Goal: Task Accomplishment & Management: Complete application form

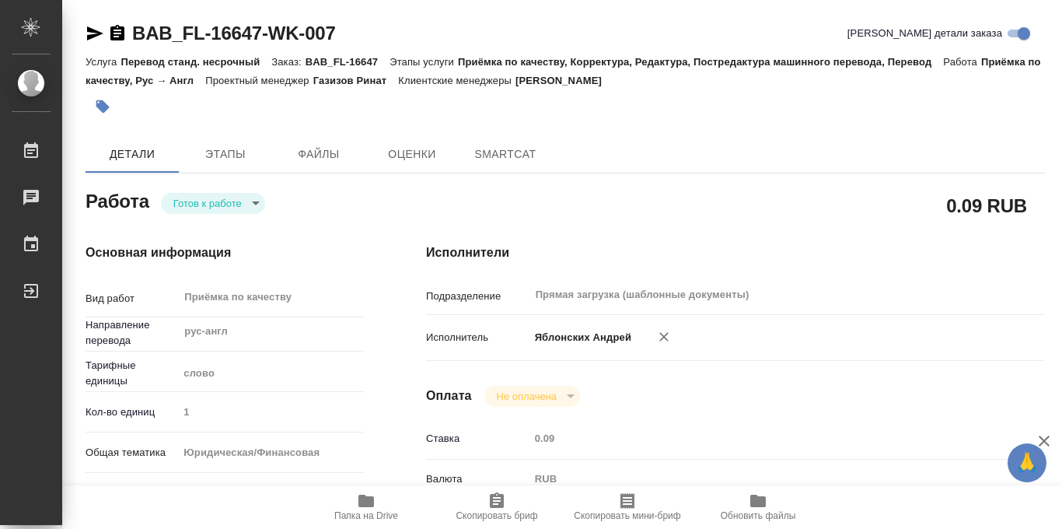
type textarea "x"
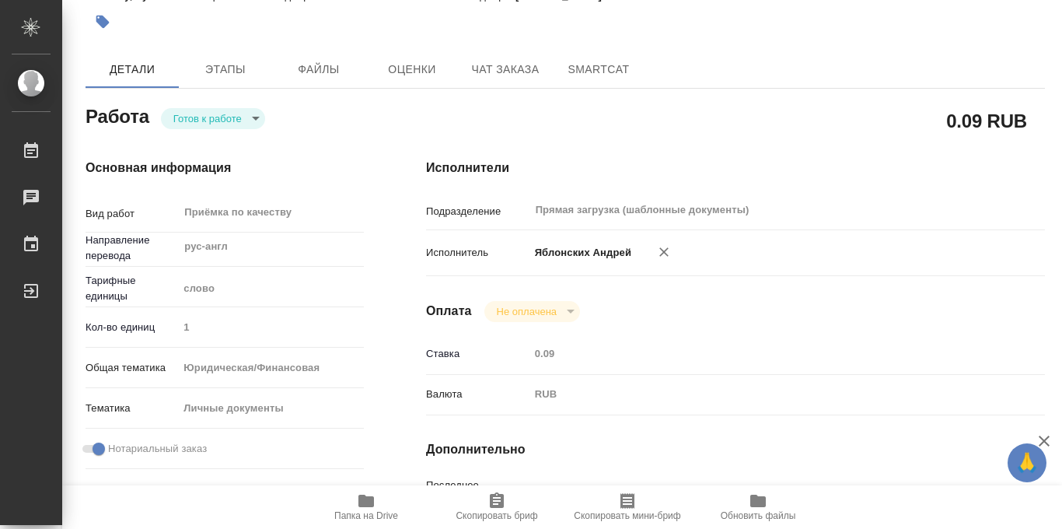
type textarea "x"
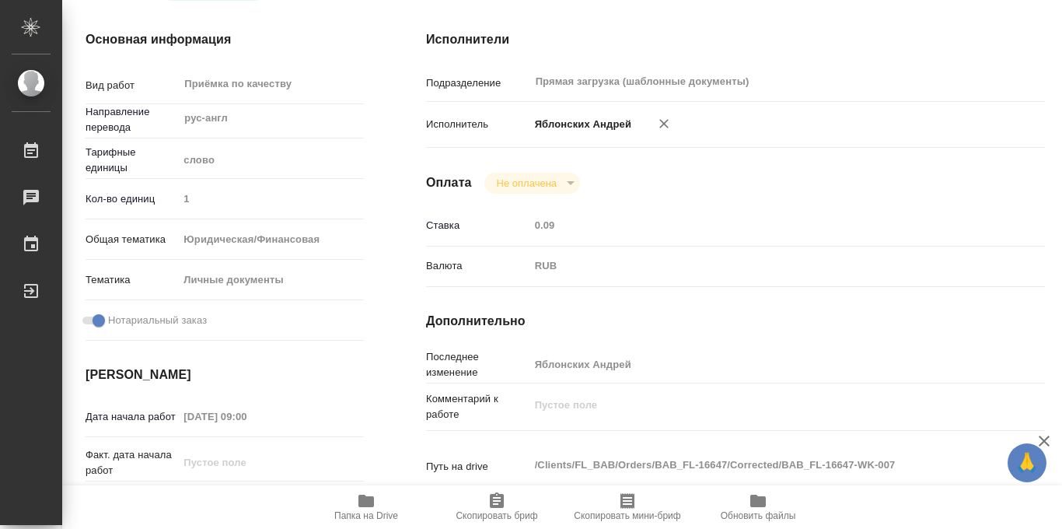
type textarea "x"
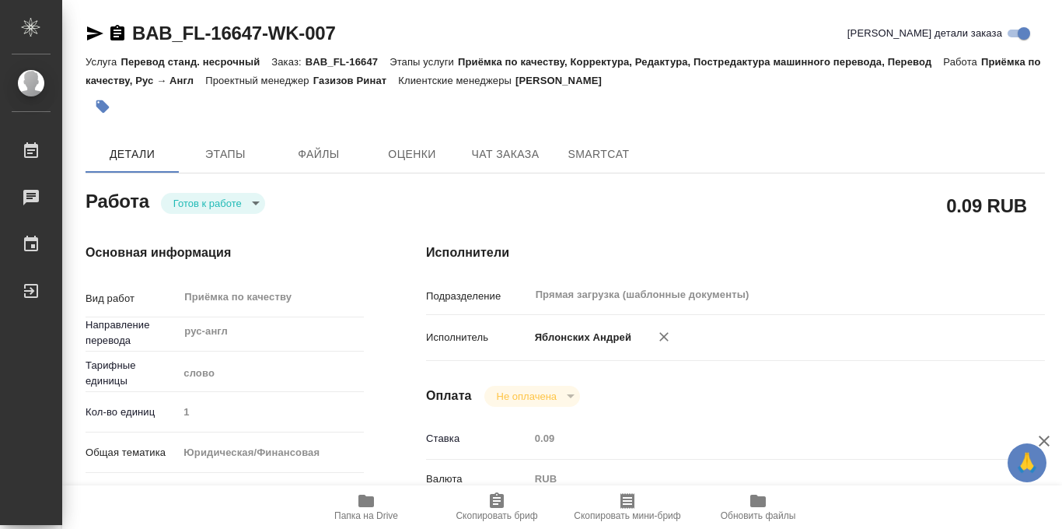
click at [103, 109] on icon "button" at bounding box center [102, 106] width 13 height 13
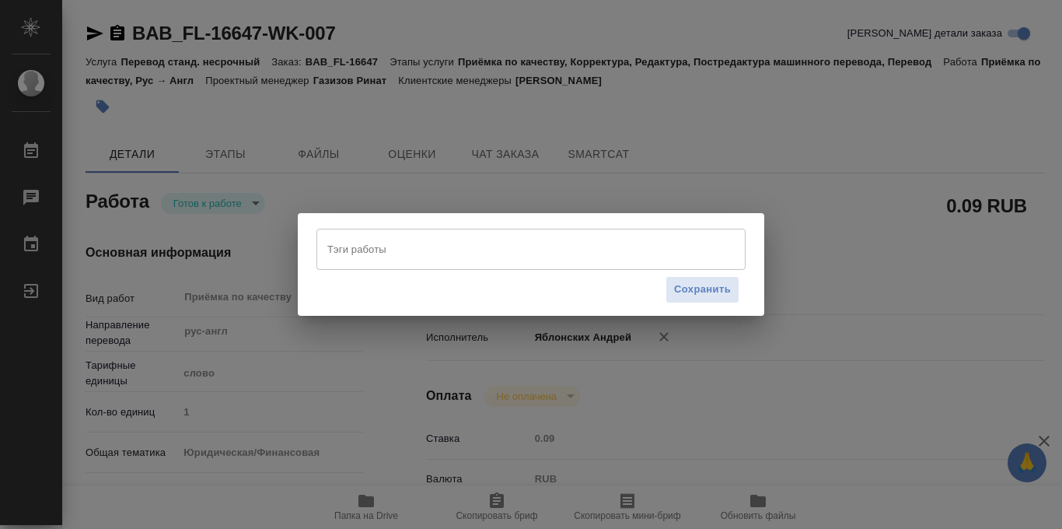
click at [379, 264] on div "Тэги работы" at bounding box center [531, 249] width 429 height 40
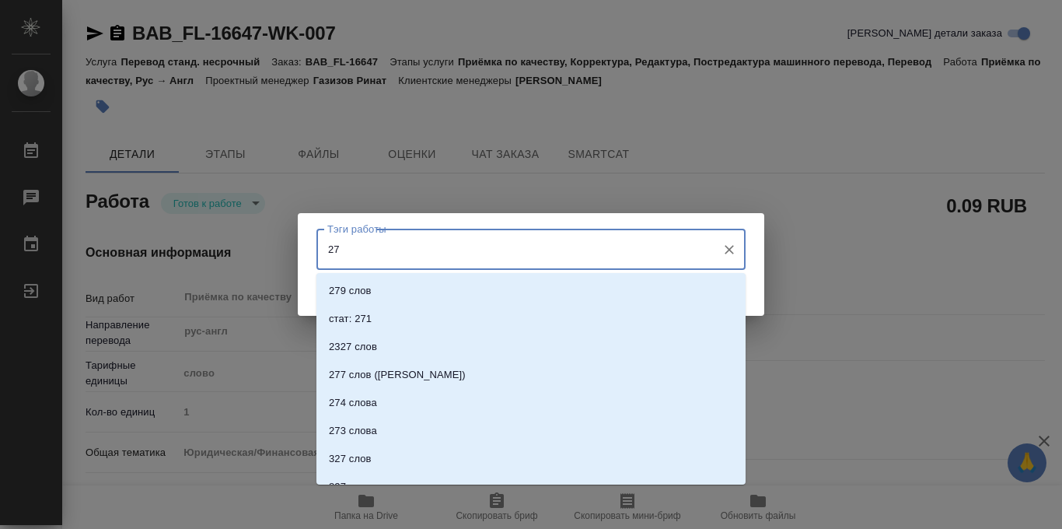
type input "277"
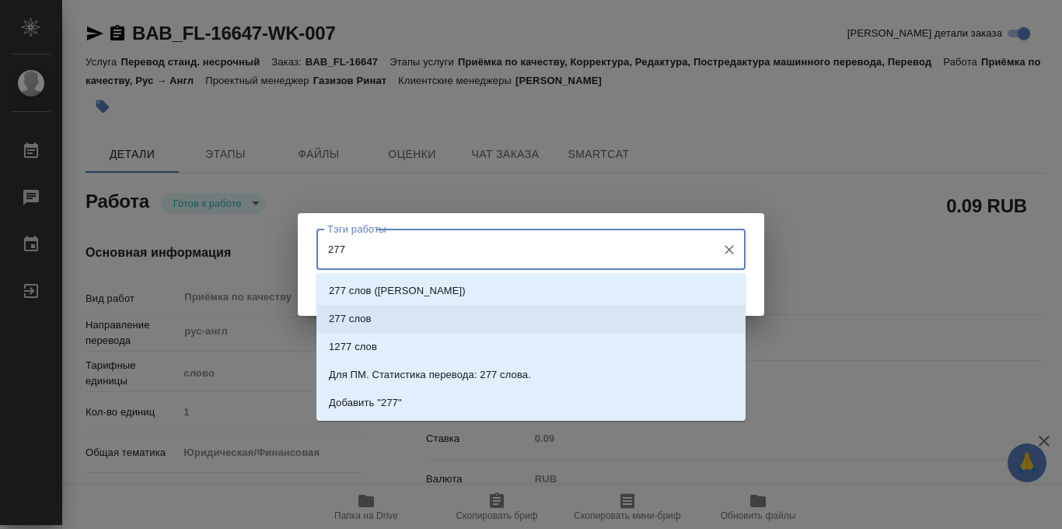
click at [409, 330] on li "277 слов" at bounding box center [531, 319] width 429 height 28
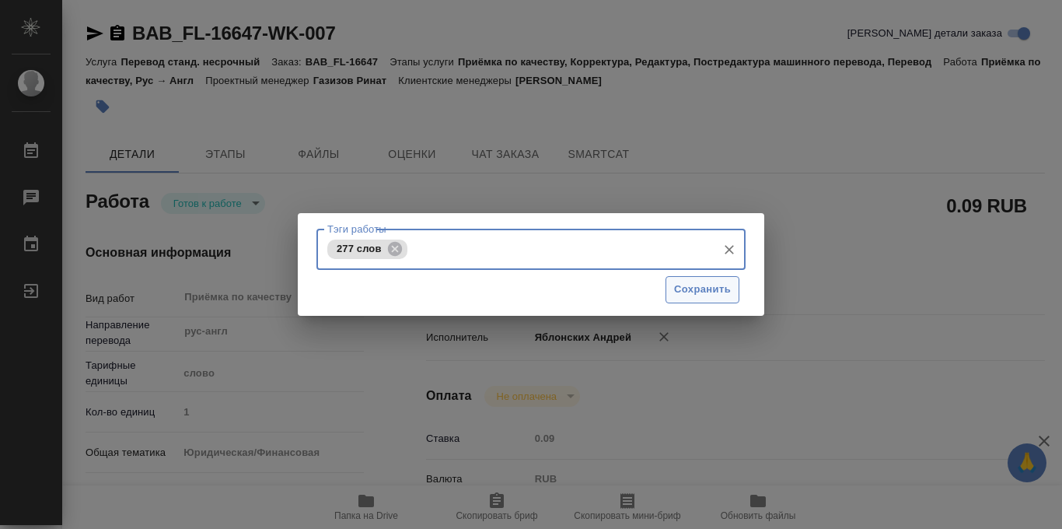
click at [702, 287] on span "Сохранить" at bounding box center [702, 290] width 57 height 18
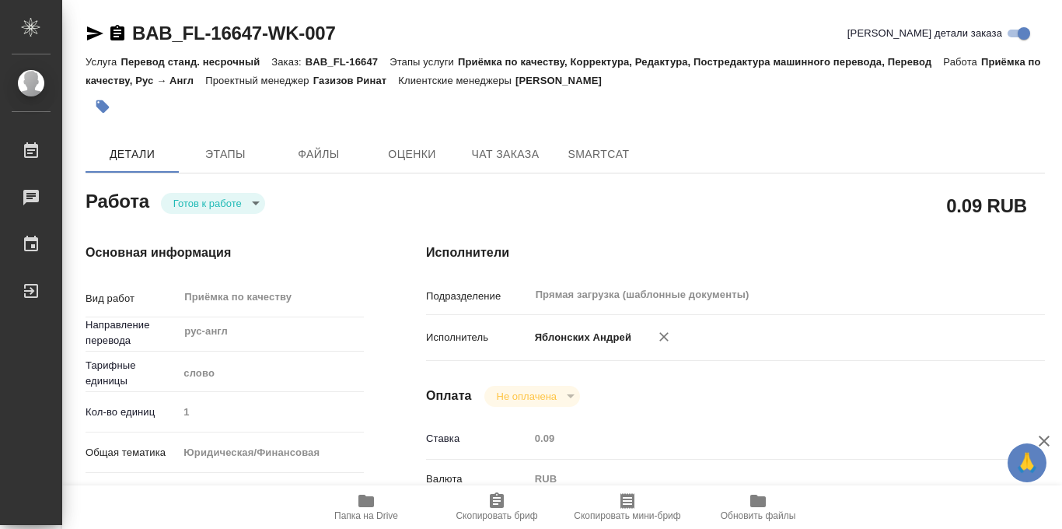
type input "readyForWork"
type textarea "Приёмка по качеству"
type textarea "x"
type input "рус-англ"
type input "5a8b1489cc6b4906c91bfd90"
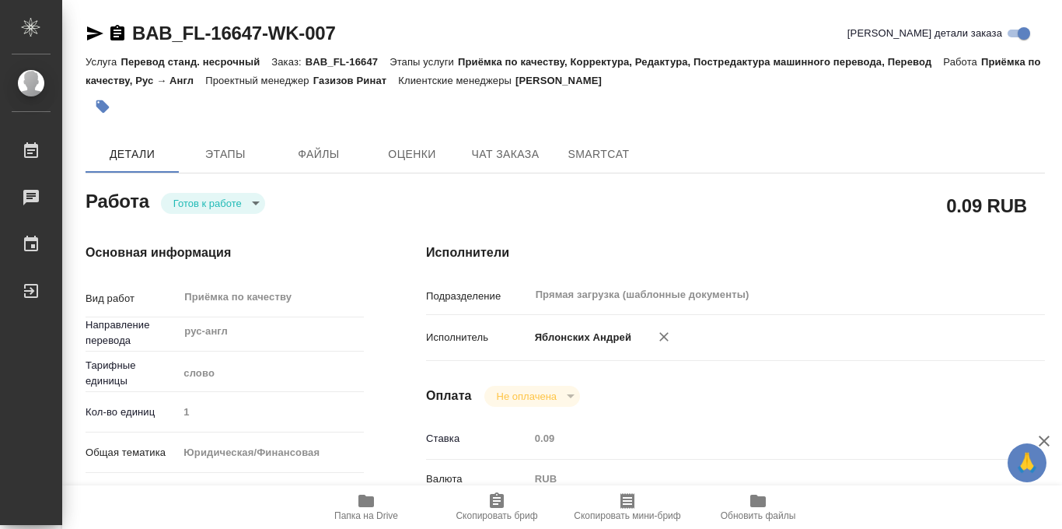
type input "1"
type input "yr-fn"
type input "5a8b8b956a9677013d343cfe"
checkbox input "true"
type input "10.10.2025 09:00"
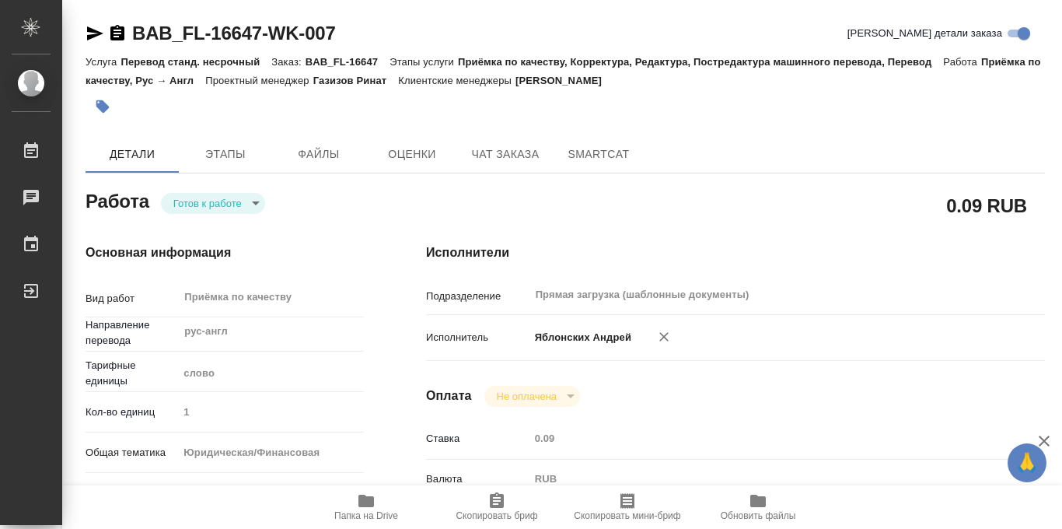
type input "10.10.2025 11:00"
type input "Прямая загрузка (шаблонные документы)"
type input "notPayed"
type input "0.09"
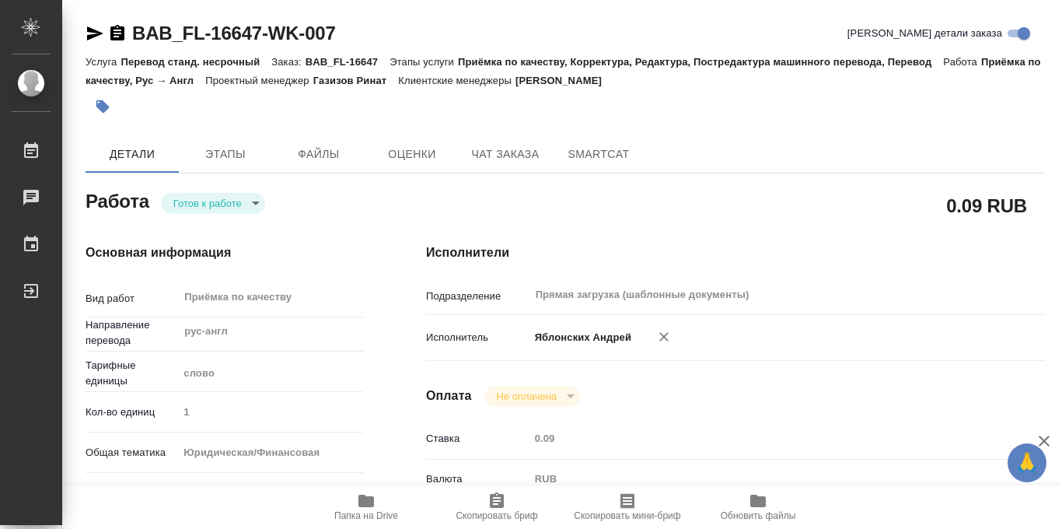
type input "RUB"
type input "Яблонских Андрей"
type textarea "x"
type textarea "/Clients/FL_BAB/Orders/BAB_FL-16647/Corrected/BAB_FL-16647-WK-007"
type textarea "x"
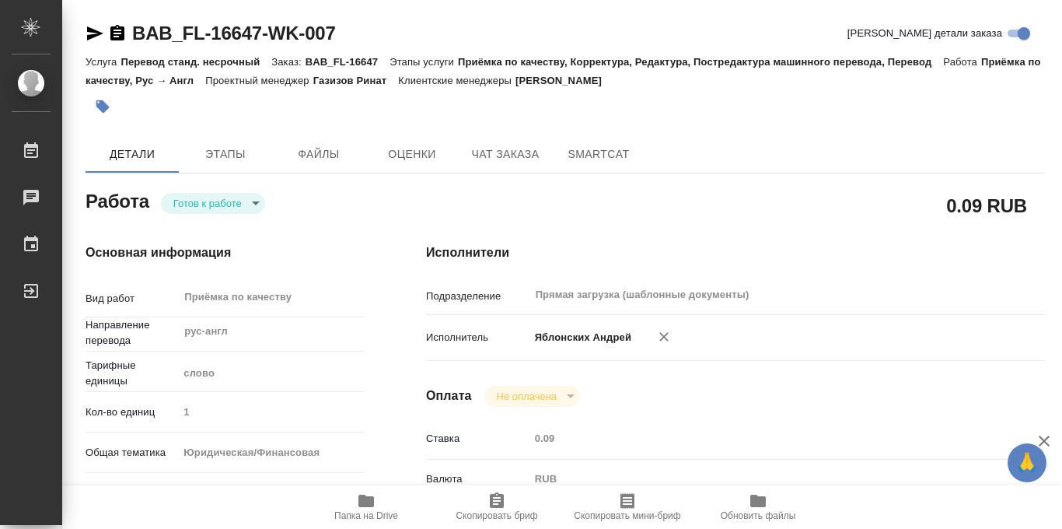
type input "BAB_FL-16647"
type input "Перевод станд. несрочный"
type input "Приёмка по качеству, Корректура, Редактура, Постредактура машинного перевода, П…"
type input "Голубев Дмитрий"
type input "/Clients/FL_BAB/Orders/BAB_FL-16647"
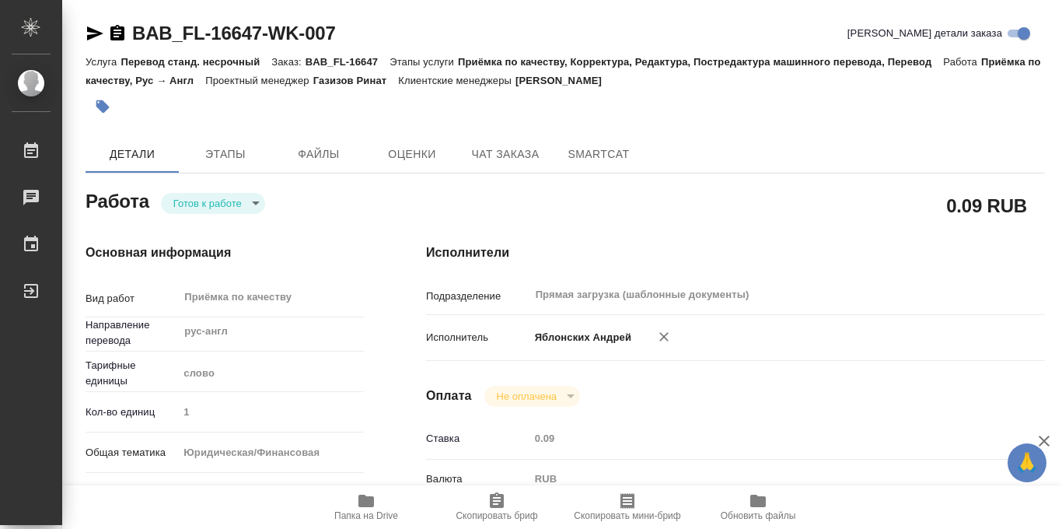
type textarea "x"
type textarea "Liana Mushinskaia Viacheslav Mushinskiy"
type textarea "x"
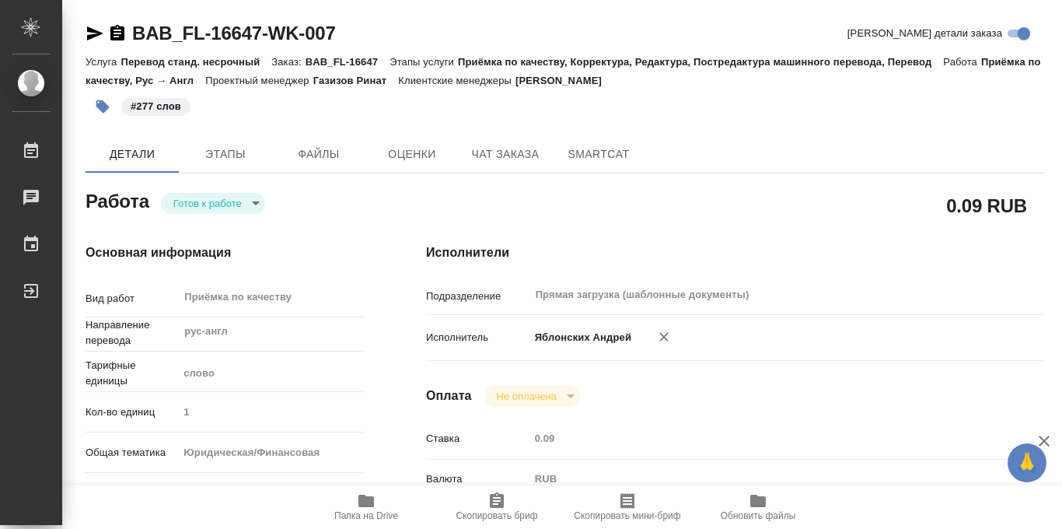
type textarea "x"
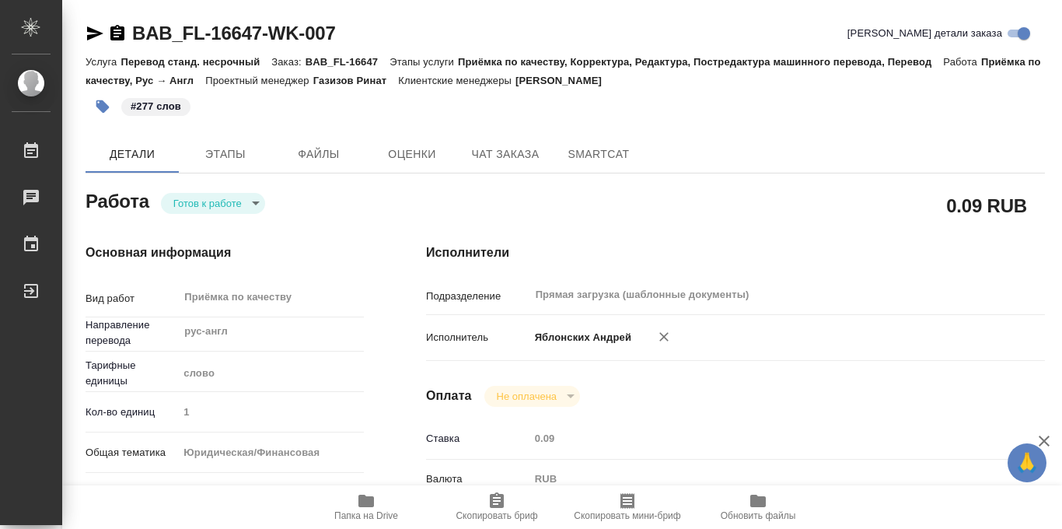
type textarea "x"
click at [254, 209] on body "🙏 .cls-1 fill:#fff; AWATERA Iablonskikh Andrei Работы 0 Чаты График Выйти BAB_F…" at bounding box center [531, 264] width 1062 height 529
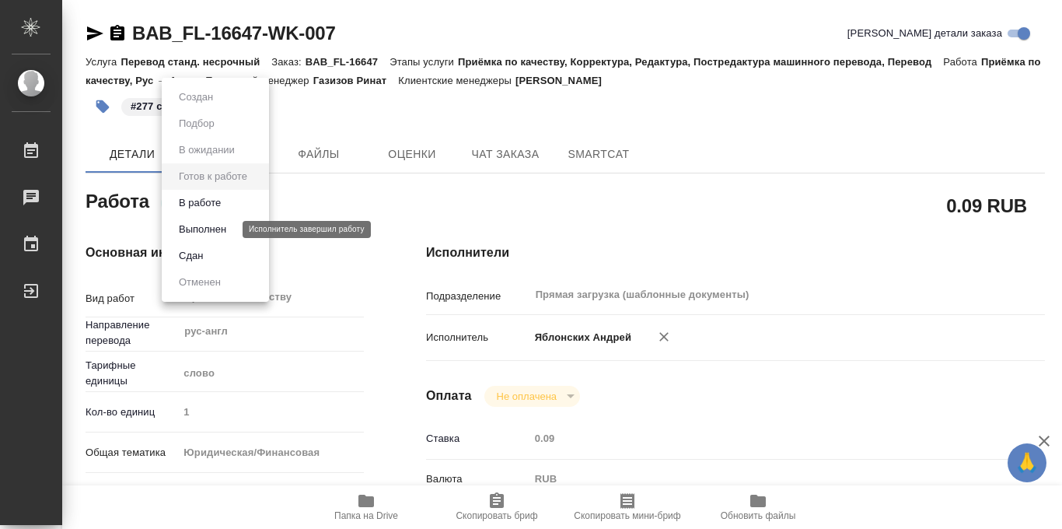
click at [216, 231] on button "Выполнен" at bounding box center [202, 229] width 57 height 17
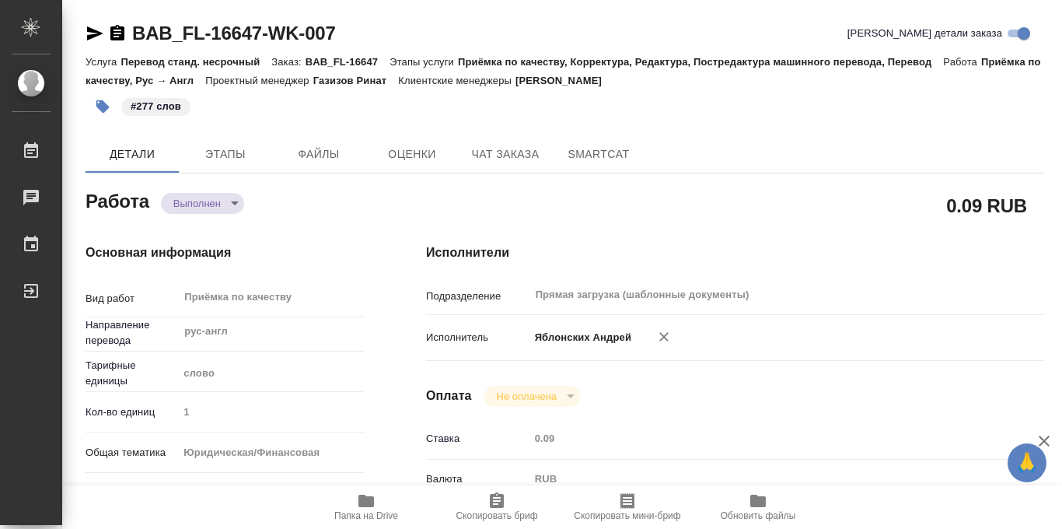
type textarea "x"
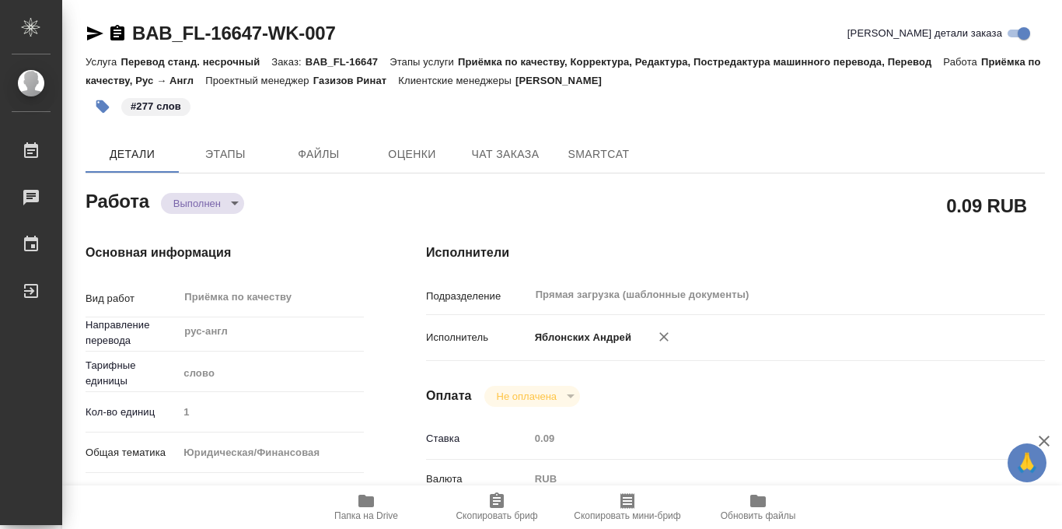
type textarea "x"
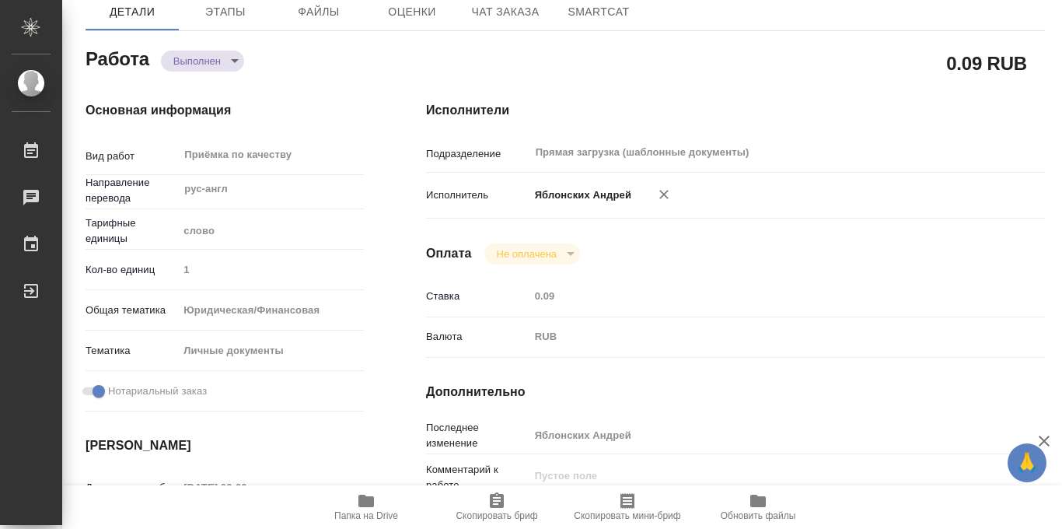
type textarea "x"
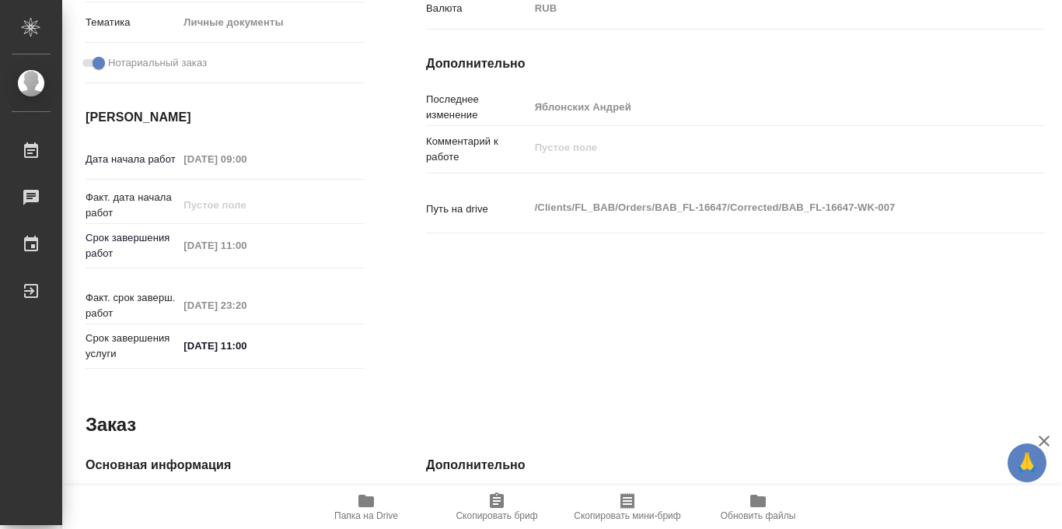
scroll to position [829, 0]
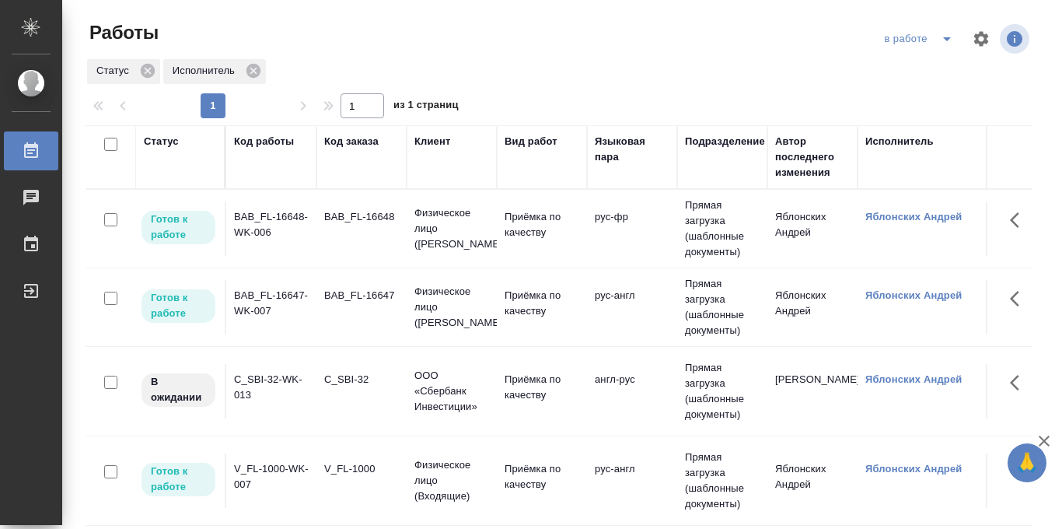
click at [938, 40] on icon "split button" at bounding box center [947, 39] width 19 height 19
click at [919, 68] on li "Стандартные настройки" at bounding box center [920, 70] width 149 height 25
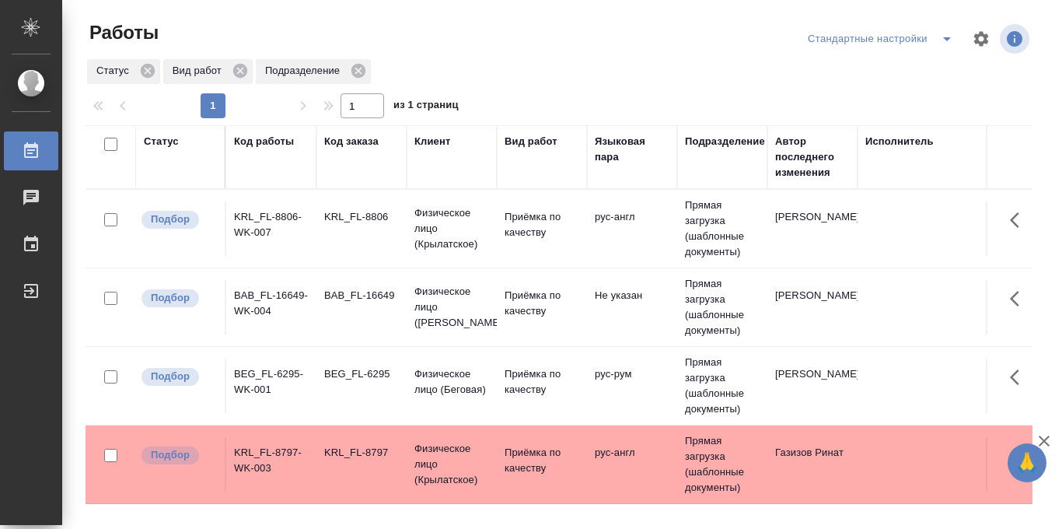
click at [945, 42] on icon "split button" at bounding box center [947, 39] width 19 height 19
click at [849, 65] on li "в работе" at bounding box center [881, 70] width 163 height 25
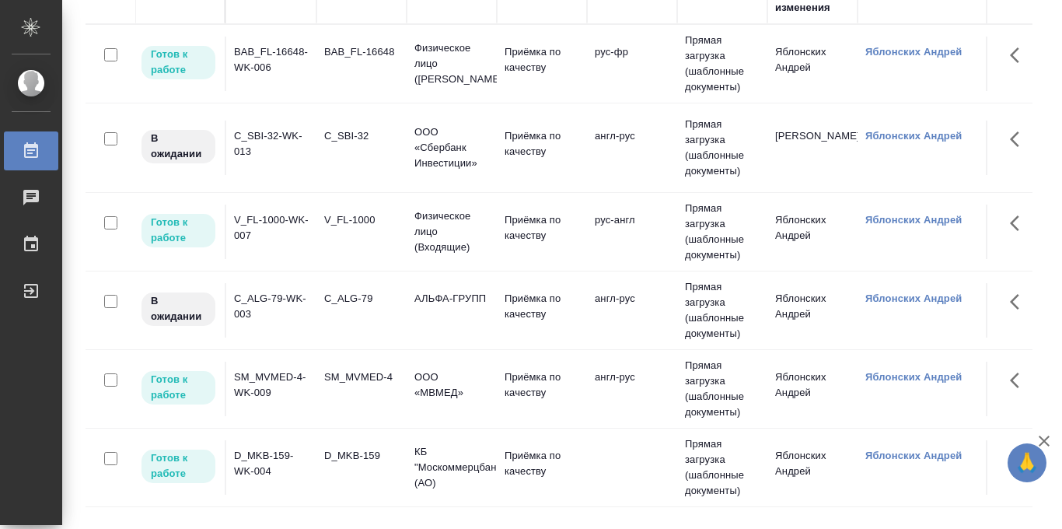
scroll to position [120, 0]
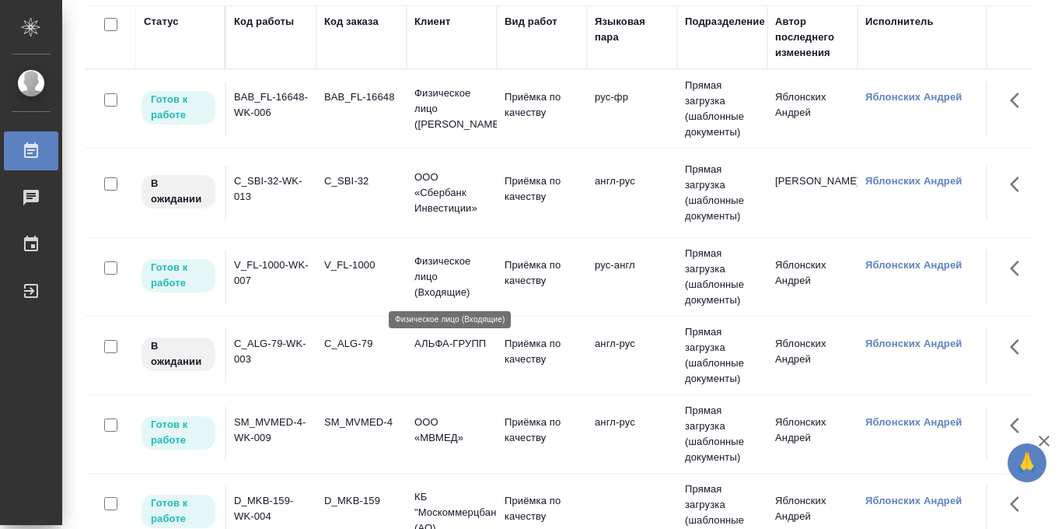
click at [450, 289] on p "Физическое лицо (Входящие)" at bounding box center [452, 277] width 75 height 47
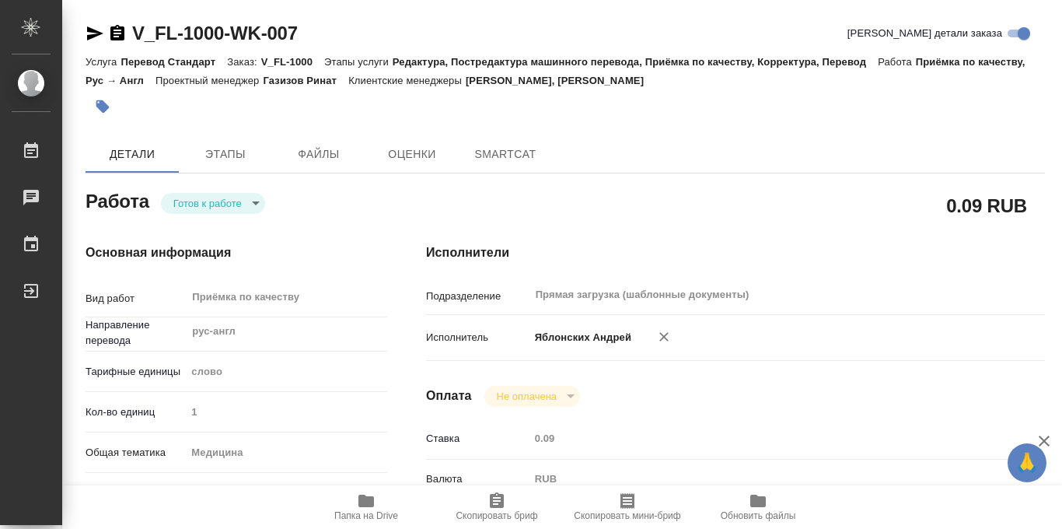
type textarea "x"
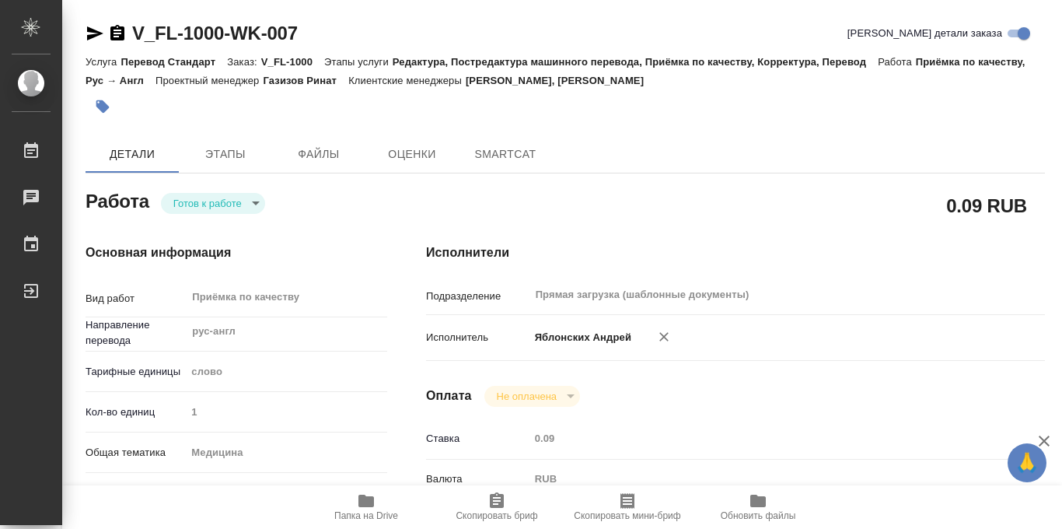
type textarea "x"
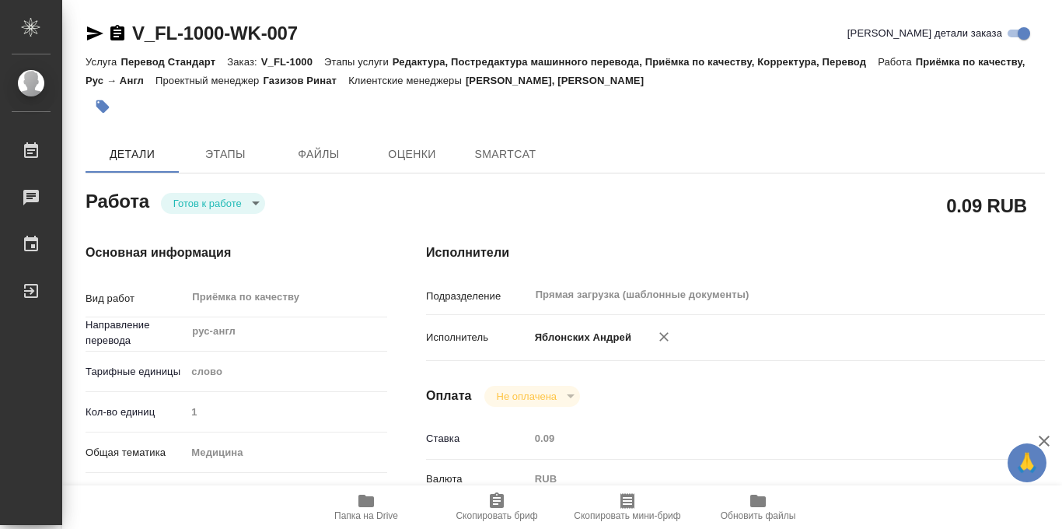
type textarea "x"
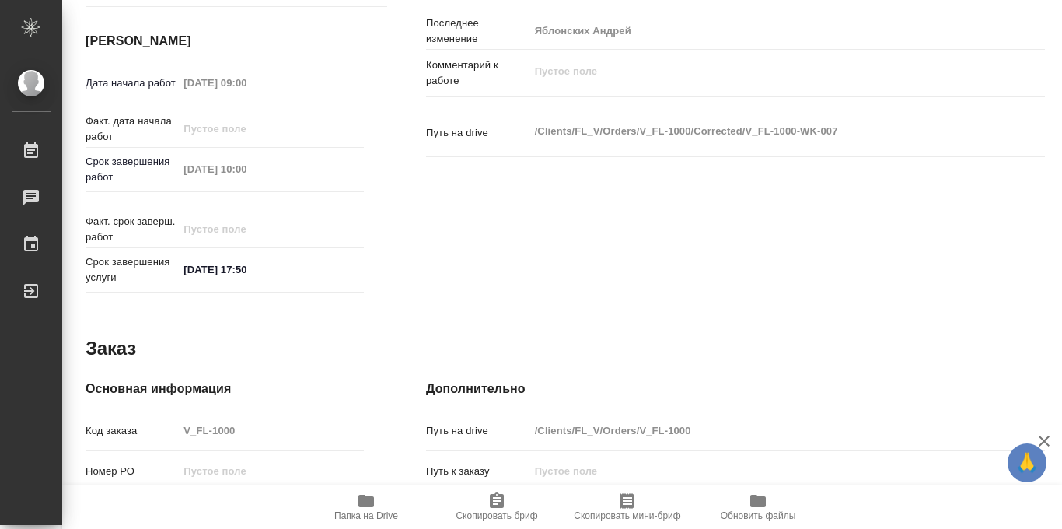
scroll to position [549, 0]
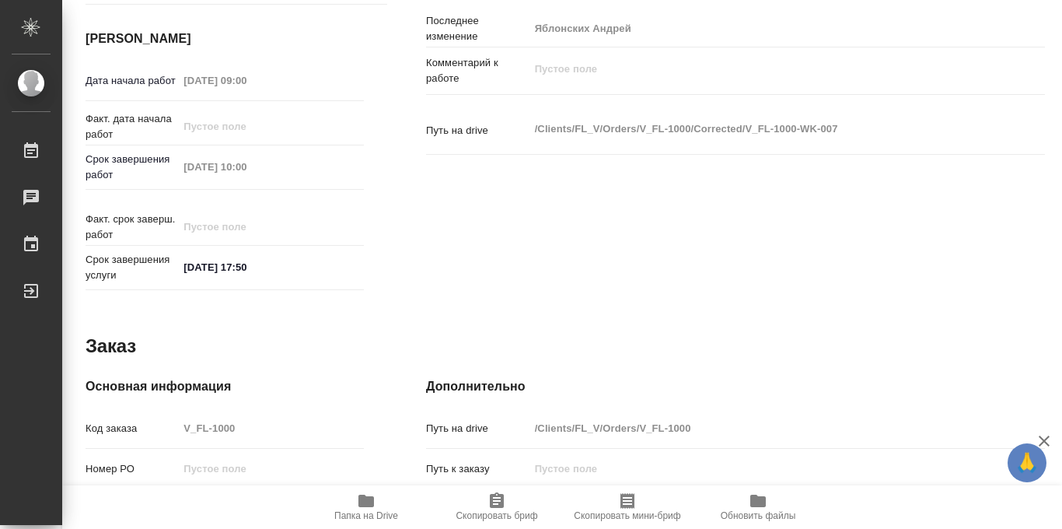
type textarea "x"
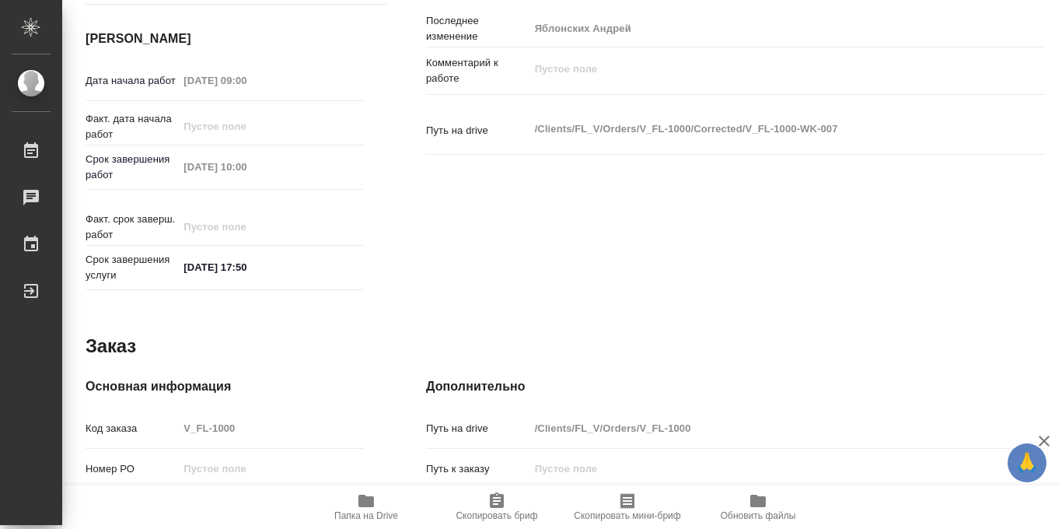
type textarea "x"
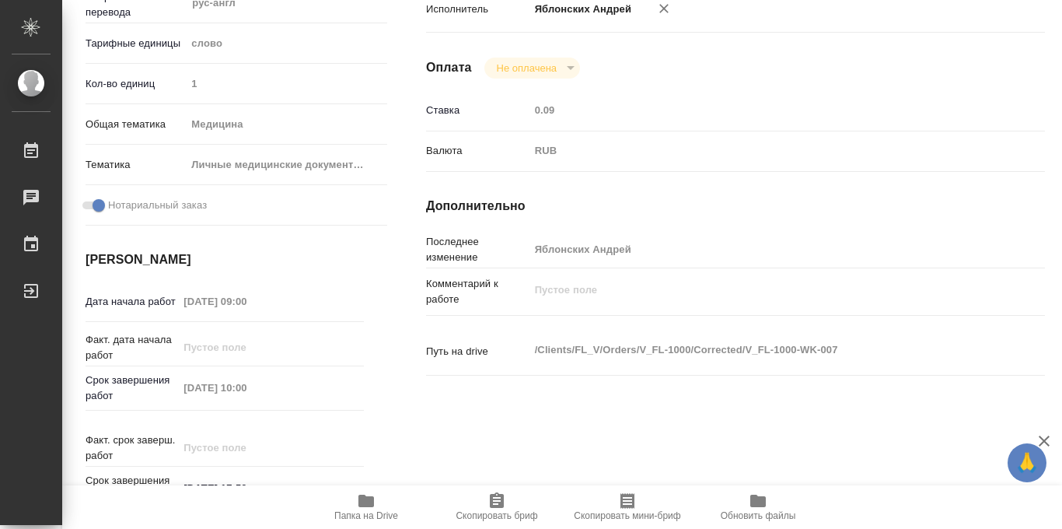
scroll to position [829, 0]
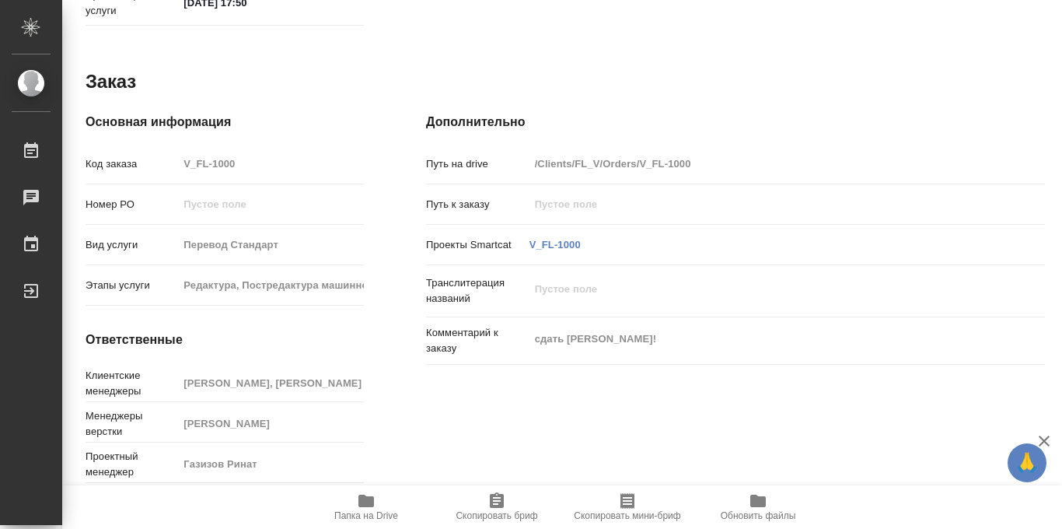
click at [362, 509] on icon "button" at bounding box center [366, 501] width 19 height 19
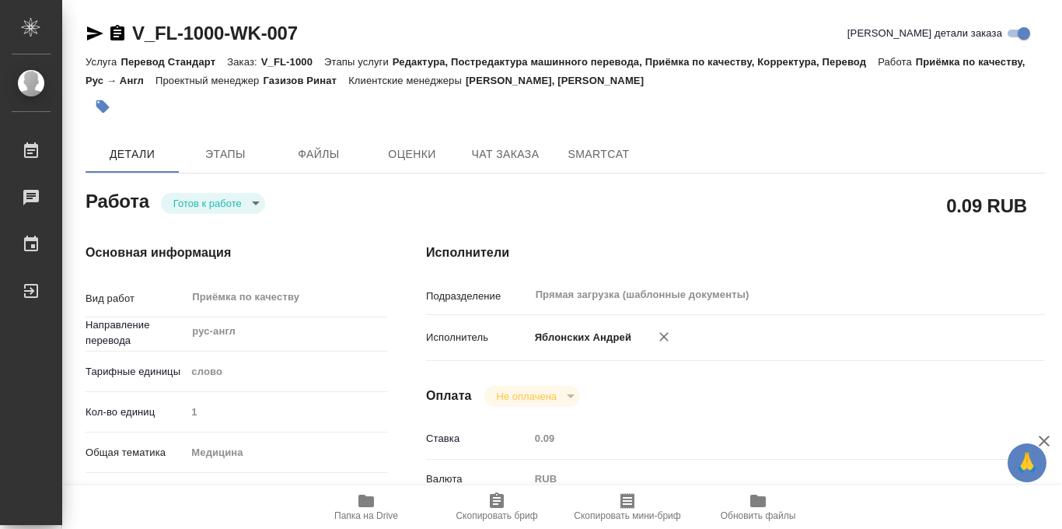
type textarea "x"
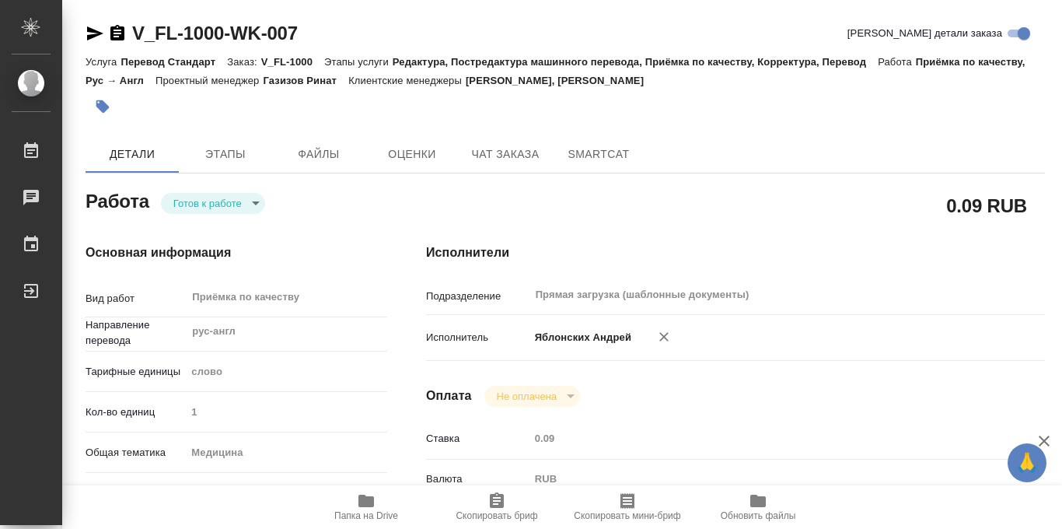
scroll to position [829, 0]
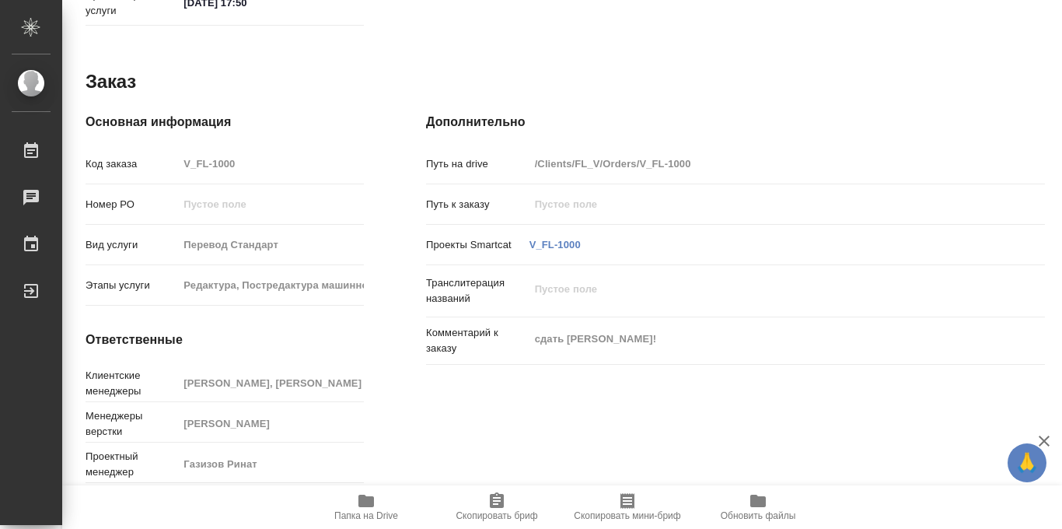
type textarea "x"
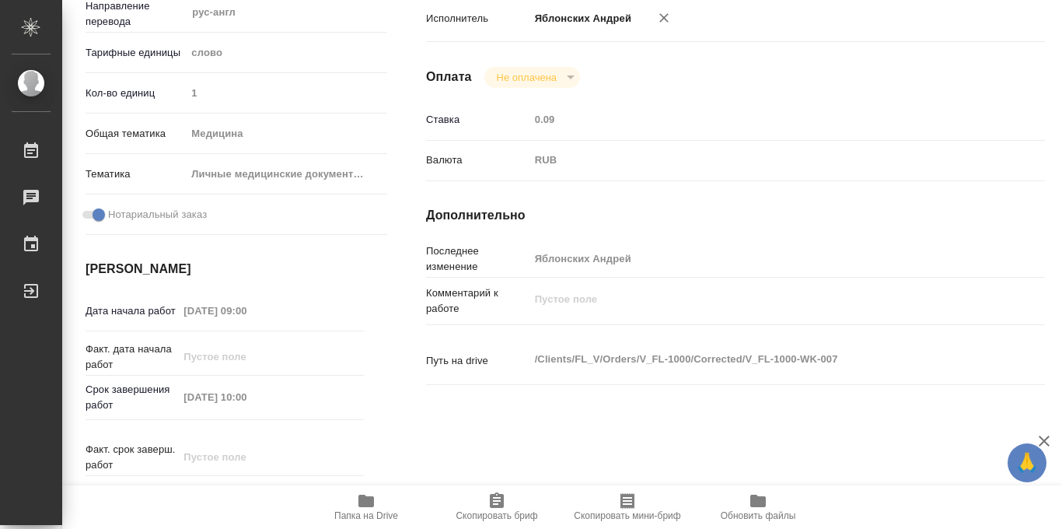
scroll to position [0, 0]
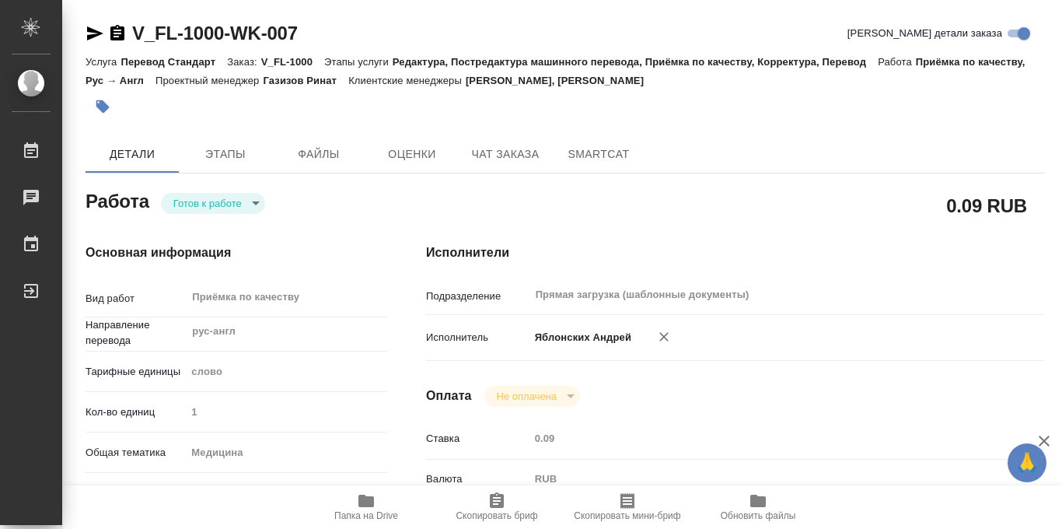
click at [238, 205] on body "🙏 .cls-1 fill:#fff; AWATERA Iablonskikh Andrei Работы 0 Чаты График Выйти V_FL-…" at bounding box center [531, 264] width 1062 height 529
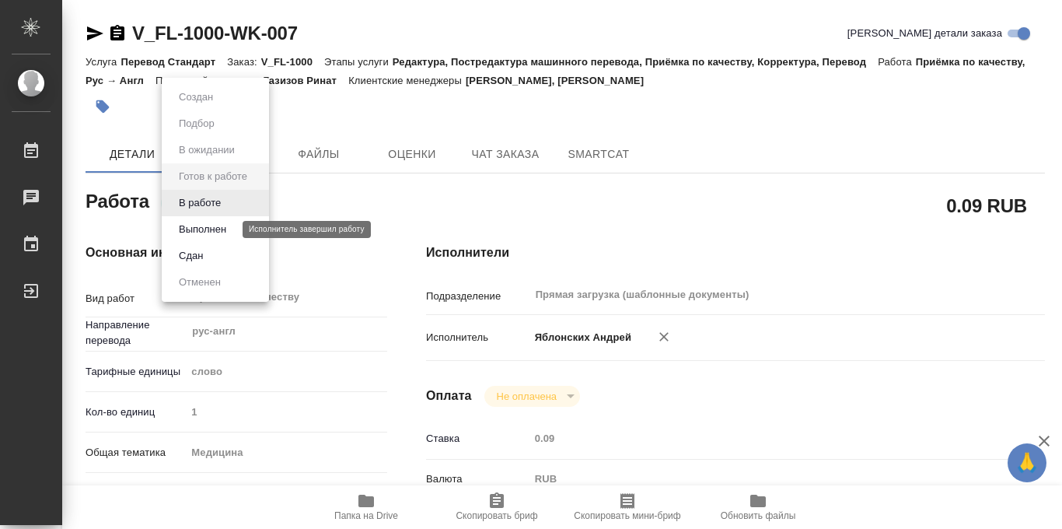
click at [214, 230] on button "Выполнен" at bounding box center [202, 229] width 57 height 17
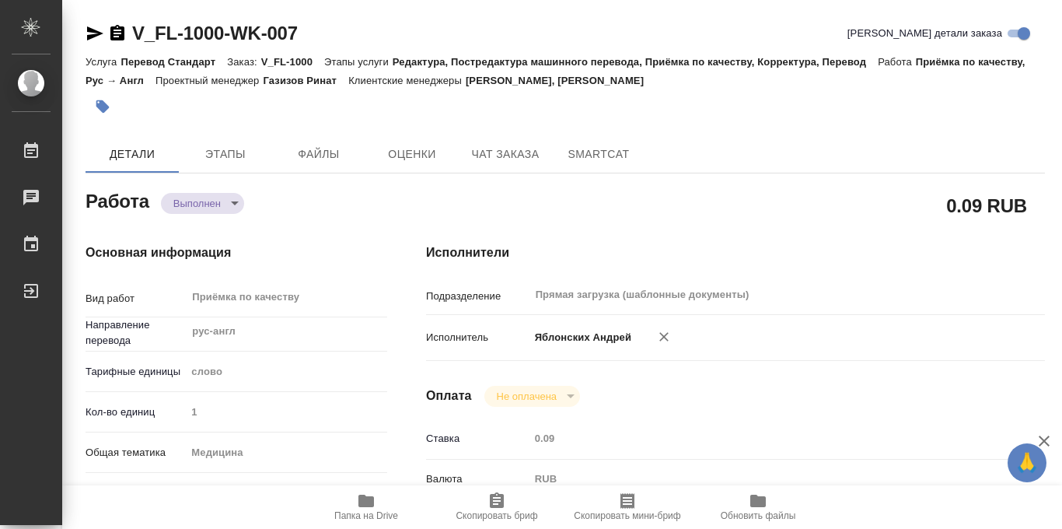
click at [103, 111] on icon "button" at bounding box center [102, 106] width 13 height 13
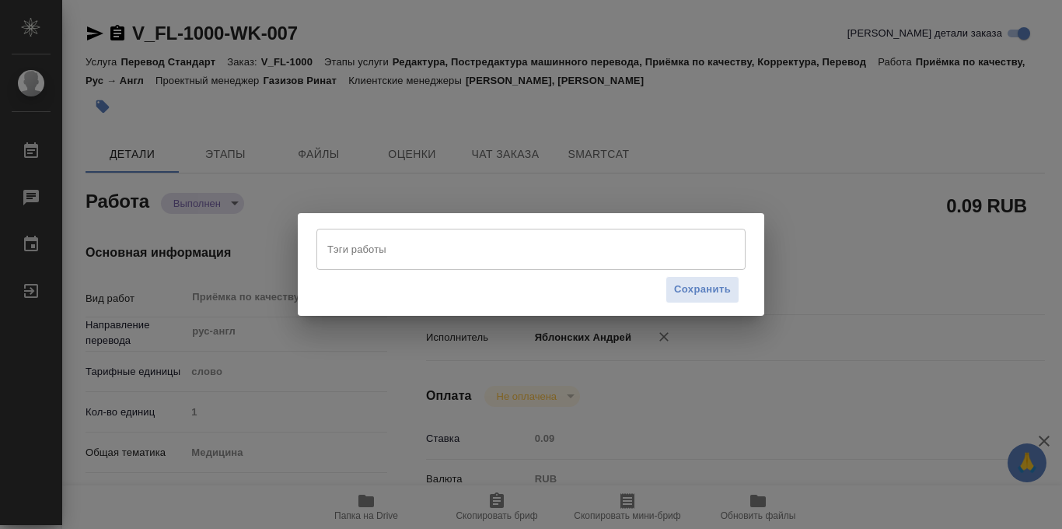
type textarea "x"
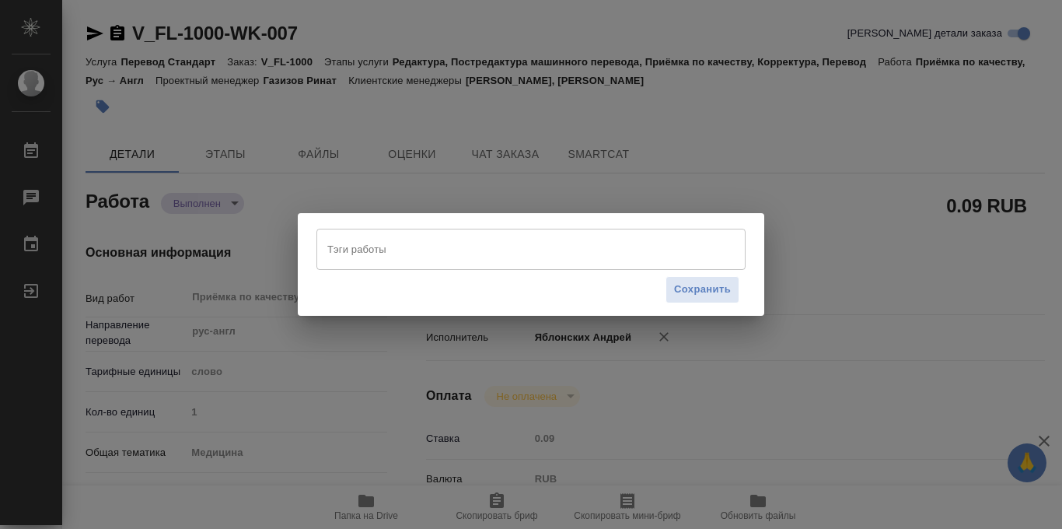
click at [373, 246] on input "Тэги работы" at bounding box center [517, 249] width 386 height 26
type input "14"
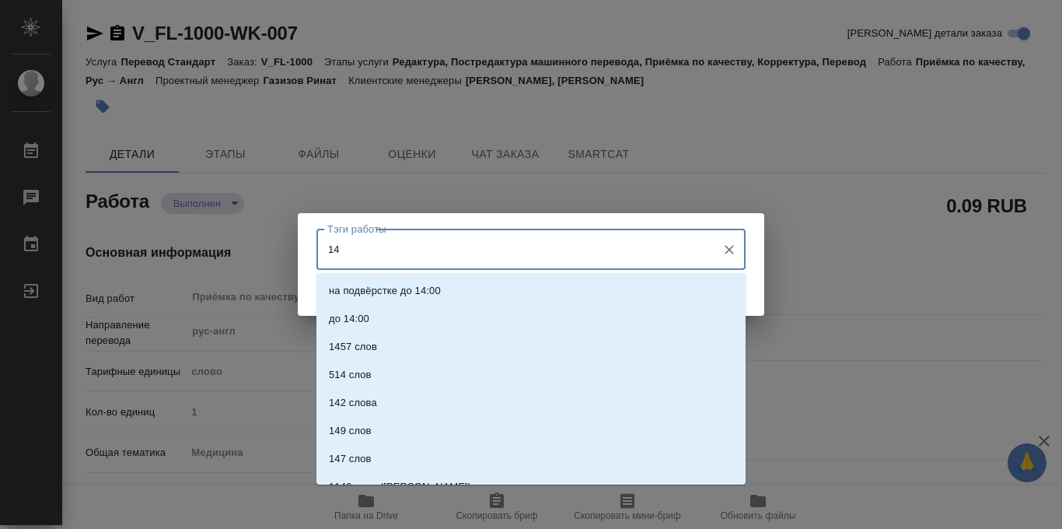
type textarea "x"
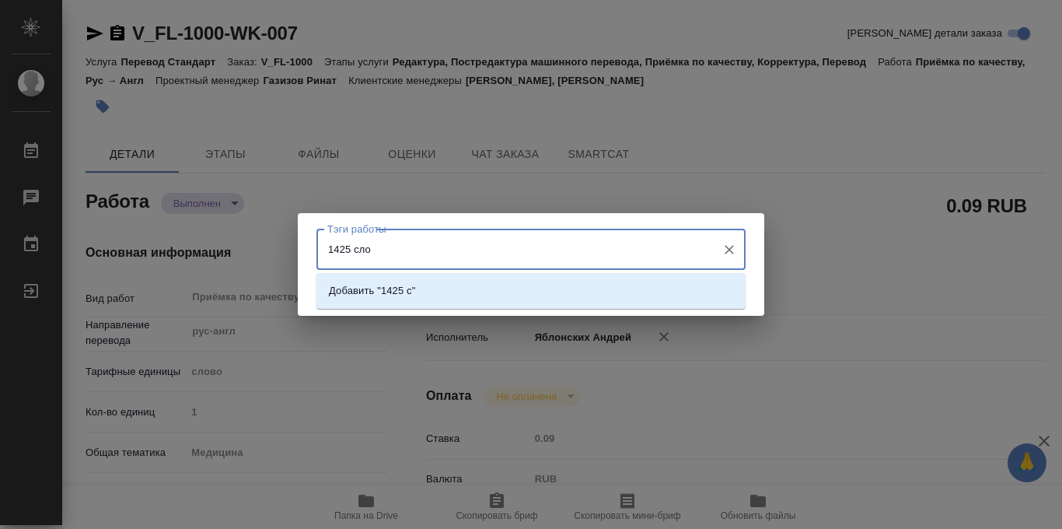
type input "1425 слов"
click at [509, 289] on li "Добавить "1425 слов"" at bounding box center [531, 291] width 429 height 28
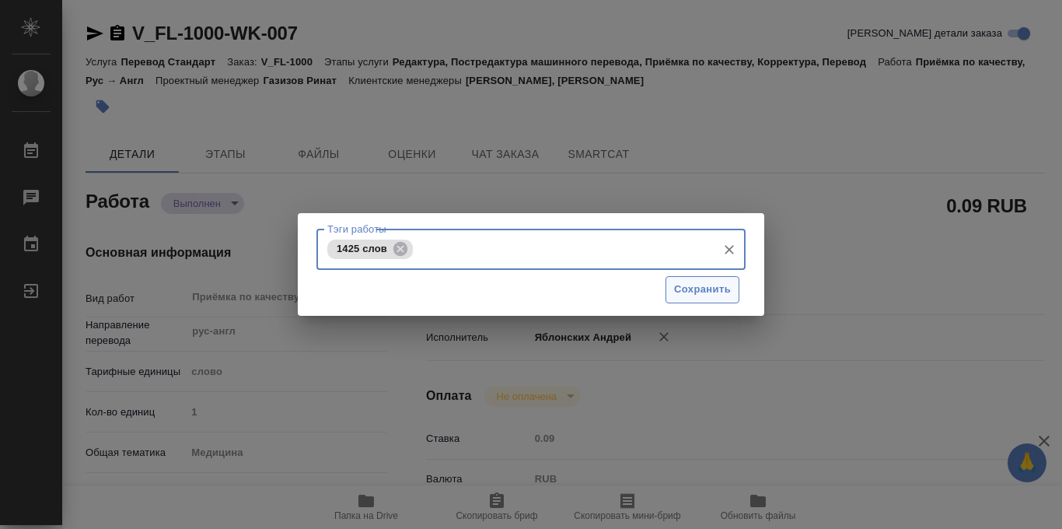
click at [707, 285] on span "Сохранить" at bounding box center [702, 290] width 57 height 18
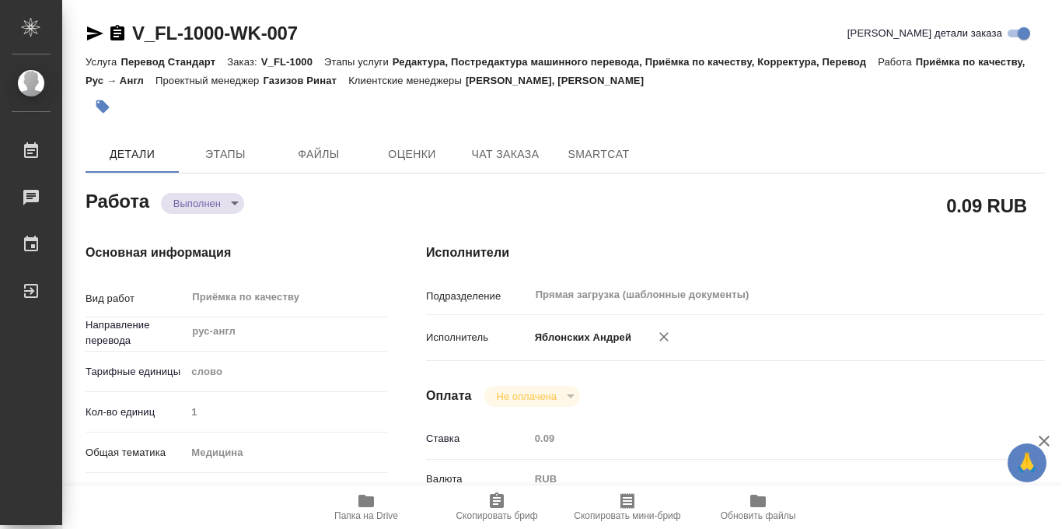
type input "completed"
type textarea "Приёмка по качеству"
type textarea "x"
type input "рус-англ"
type input "5a8b1489cc6b4906c91bfd90"
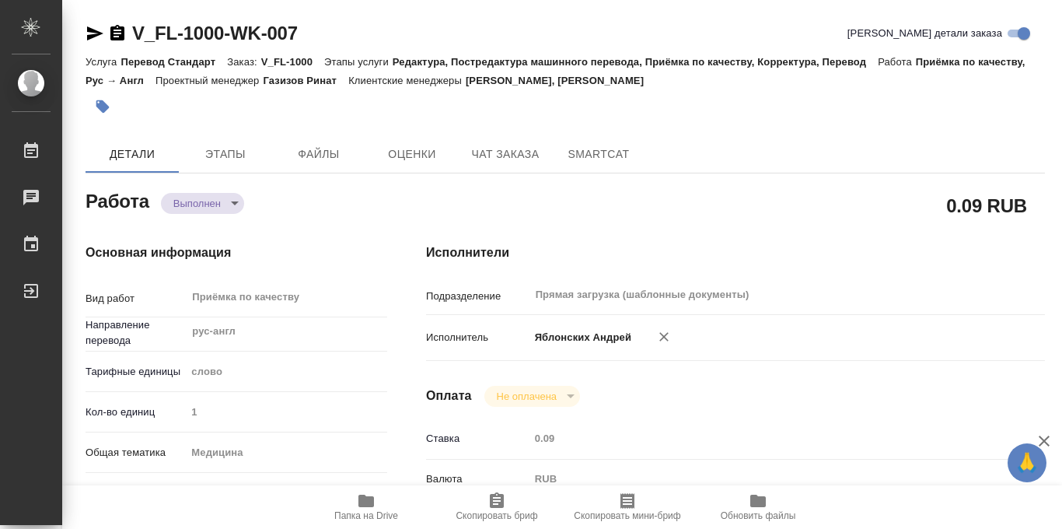
type input "1"
type input "med"
type input "5a8b8b956a9677013d343e74"
checkbox input "true"
type input "09.10.2025 09:00"
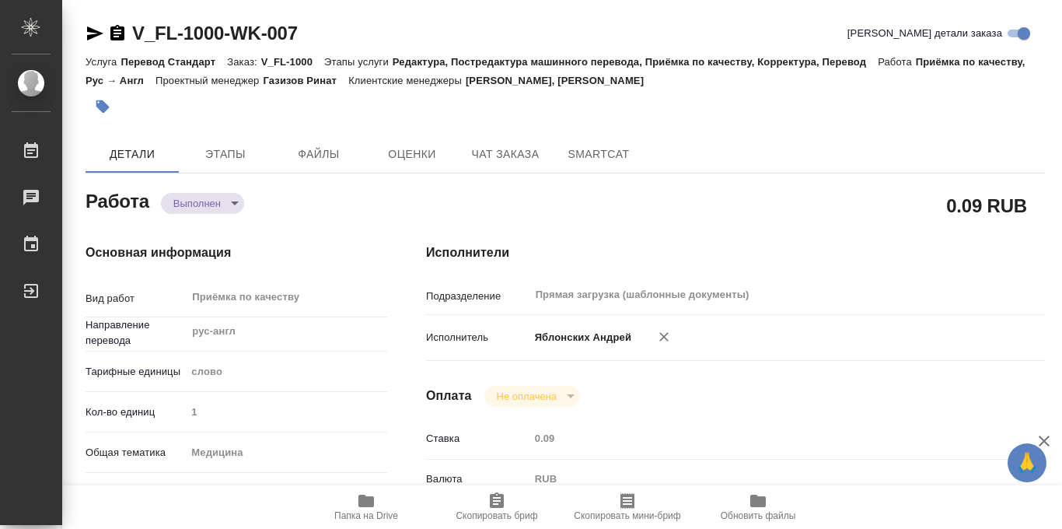
type input "09.10.2025 10:00"
type input "08.10.2025 23:42"
type input "09.10.2025 17:50"
type input "Прямая загрузка (шаблонные документы)"
type input "notPayed"
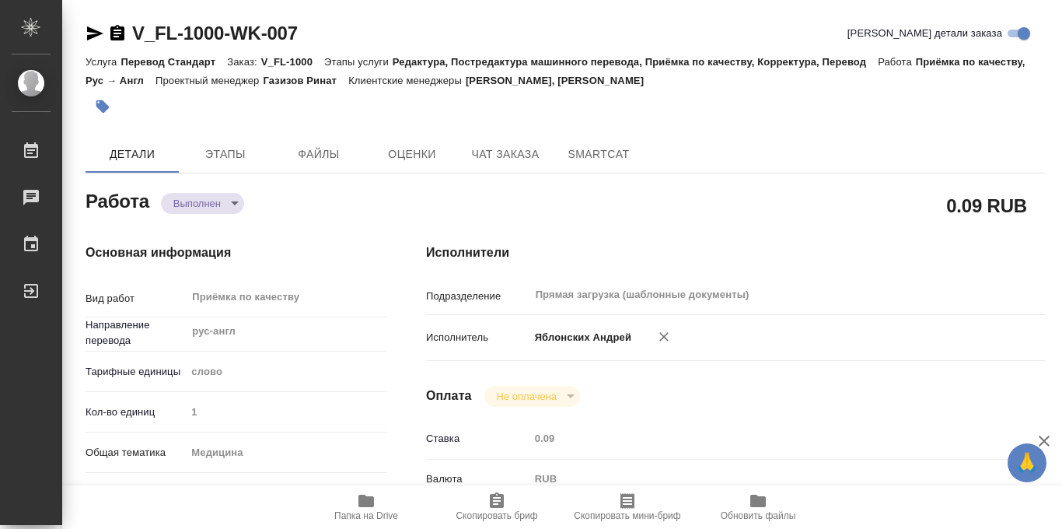
type input "0.09"
type input "RUB"
type input "Яблонских Андрей"
type textarea "x"
type textarea "/Clients/FL_V/Orders/V_FL-1000/Corrected/V_FL-1000-WK-007"
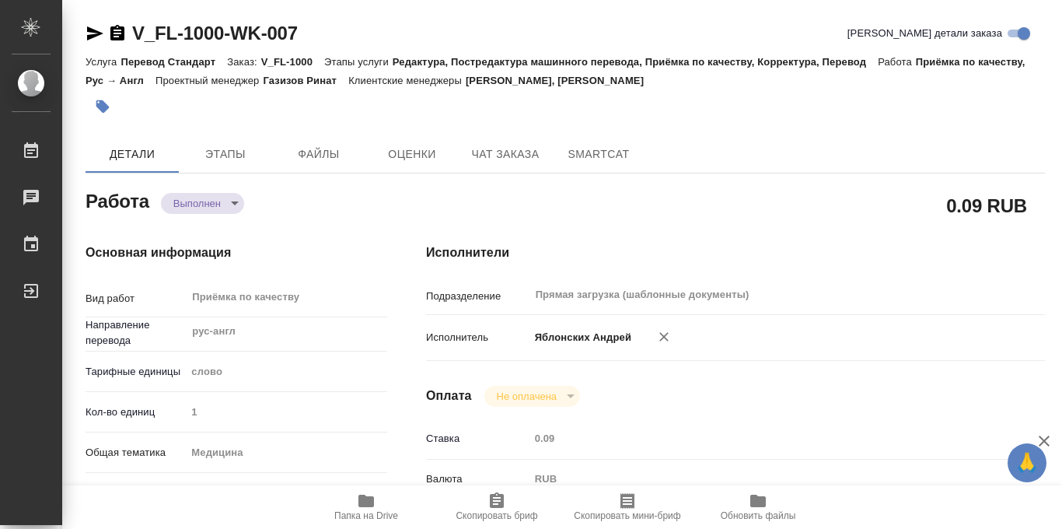
type textarea "x"
type input "V_FL-1000"
type input "Перевод Стандарт"
type input "Редактура, Постредактура машинного перевода, Приёмка по качеству, Корректура, П…"
type input "[PERSON_NAME], [PERSON_NAME]"
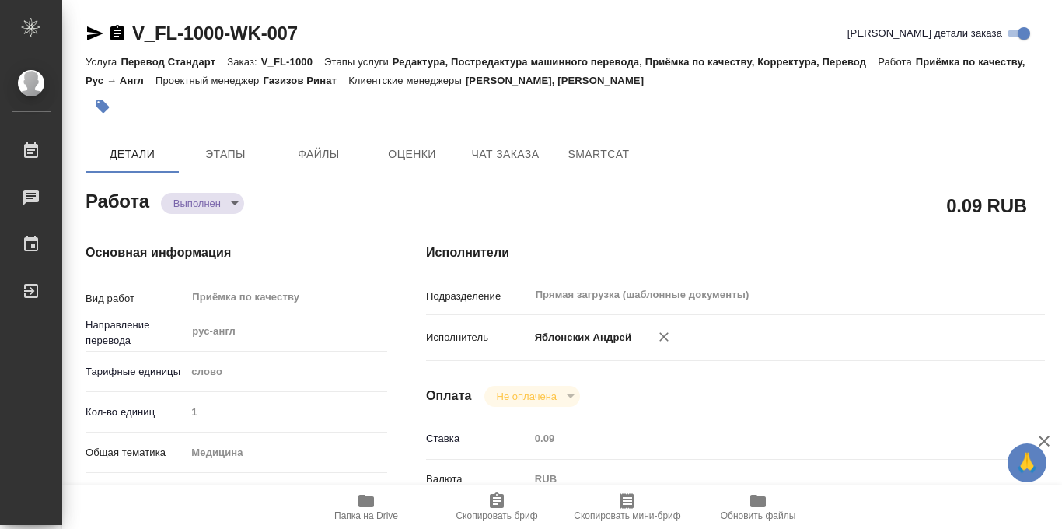
type input "[PERSON_NAME]"
type input "/Clients/FL_V/Orders/V_FL-1000"
type textarea "x"
type textarea "сдать [PERSON_NAME]!"
type textarea "x"
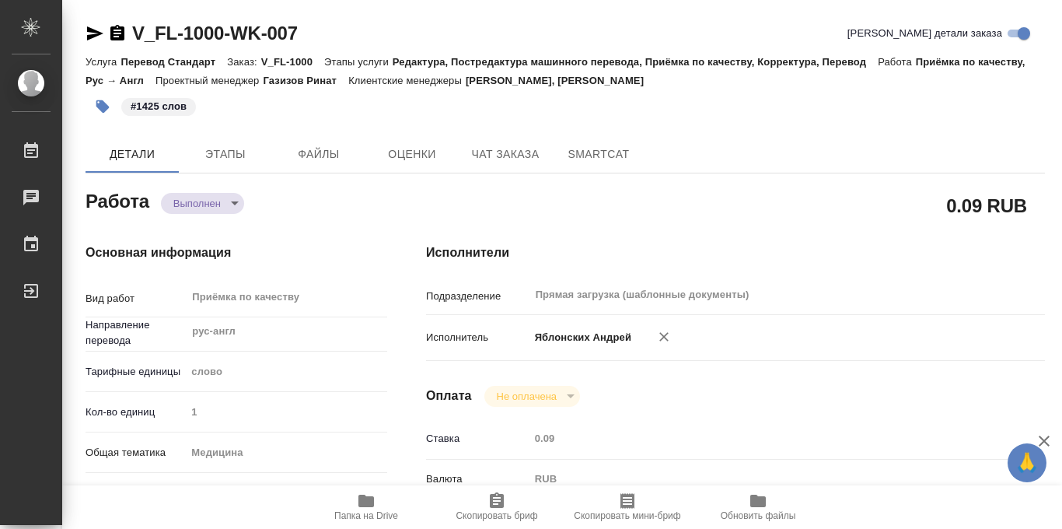
type textarea "x"
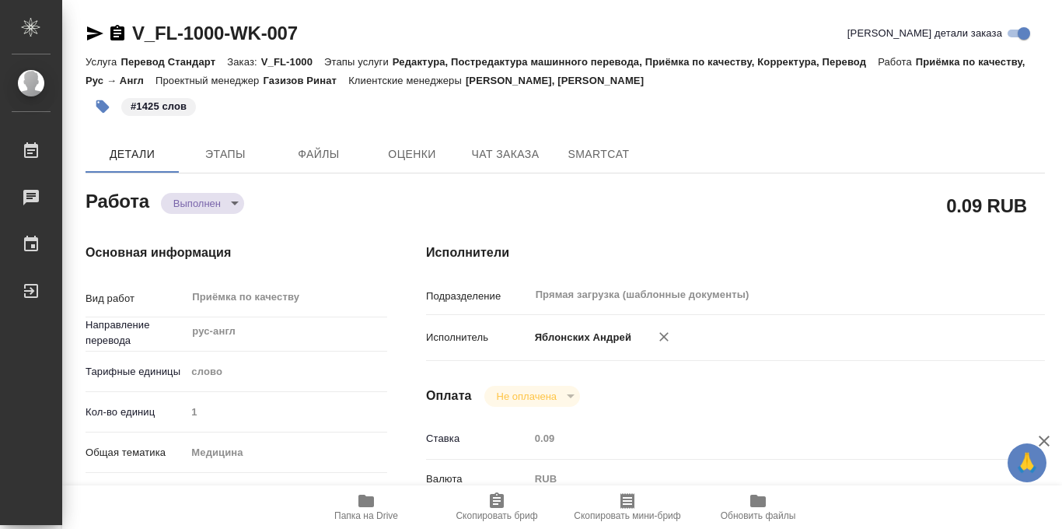
type textarea "x"
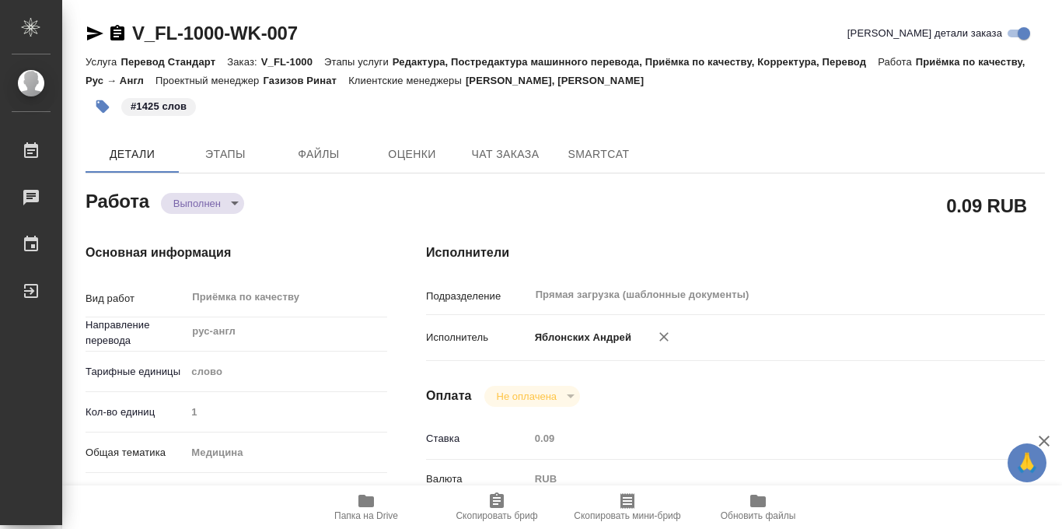
type textarea "x"
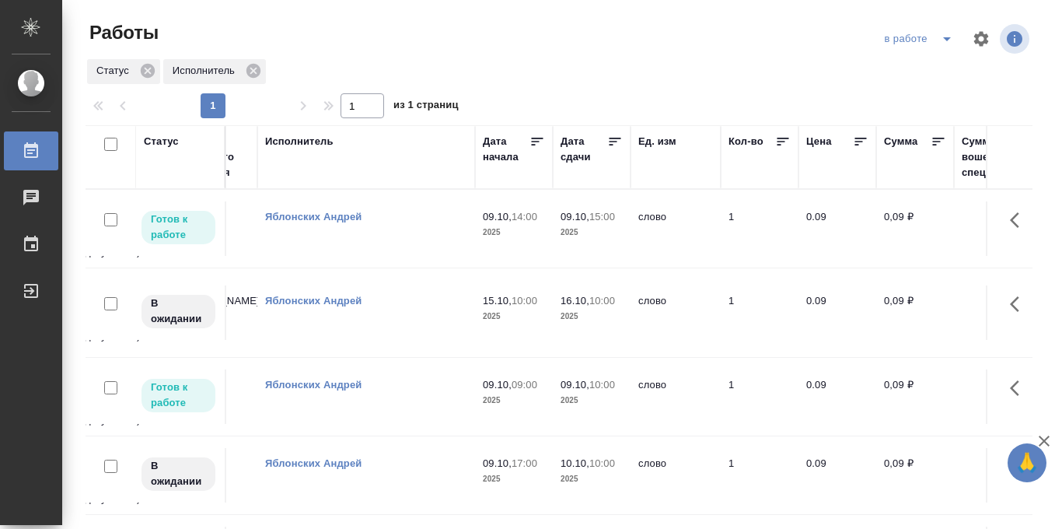
scroll to position [0, 604]
click at [618, 141] on icon at bounding box center [612, 142] width 16 height 16
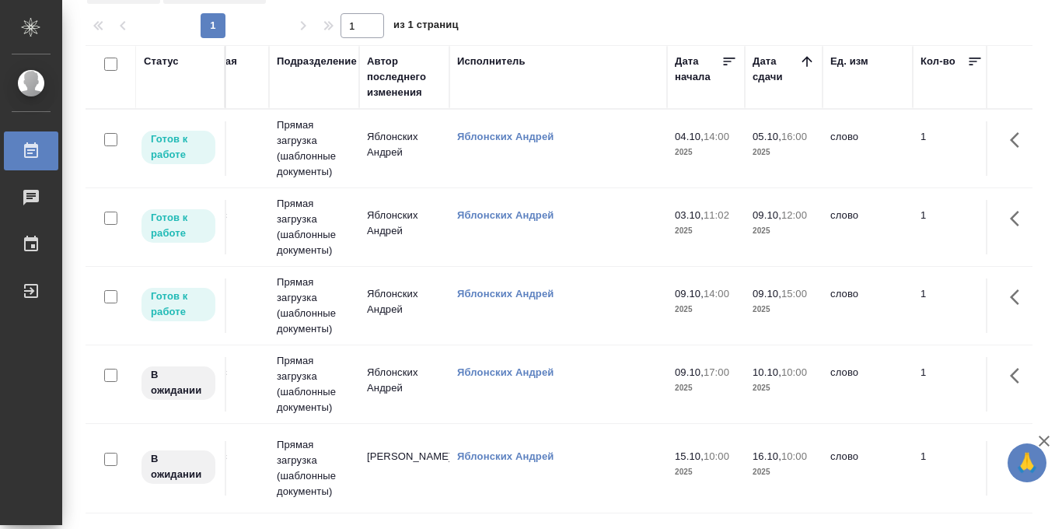
scroll to position [0, 327]
